Goal: Navigation & Orientation: Find specific page/section

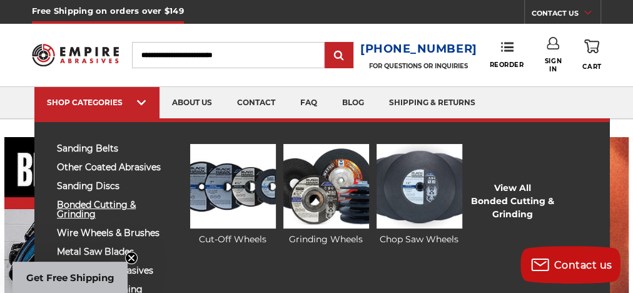
click at [99, 203] on span "bonded cutting & grinding" at bounding box center [110, 209] width 106 height 19
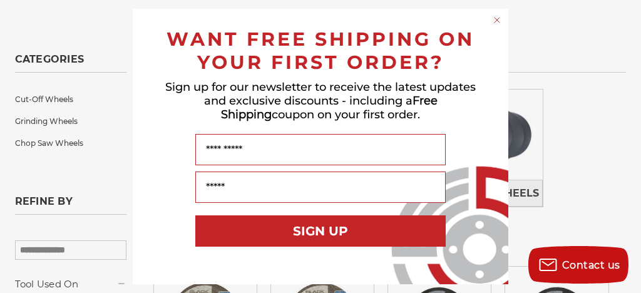
click at [496, 19] on circle "Close dialog" at bounding box center [497, 20] width 12 height 12
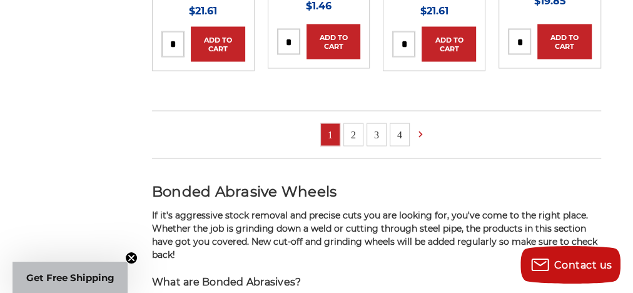
scroll to position [1152, 0]
